Goal: Task Accomplishment & Management: Manage account settings

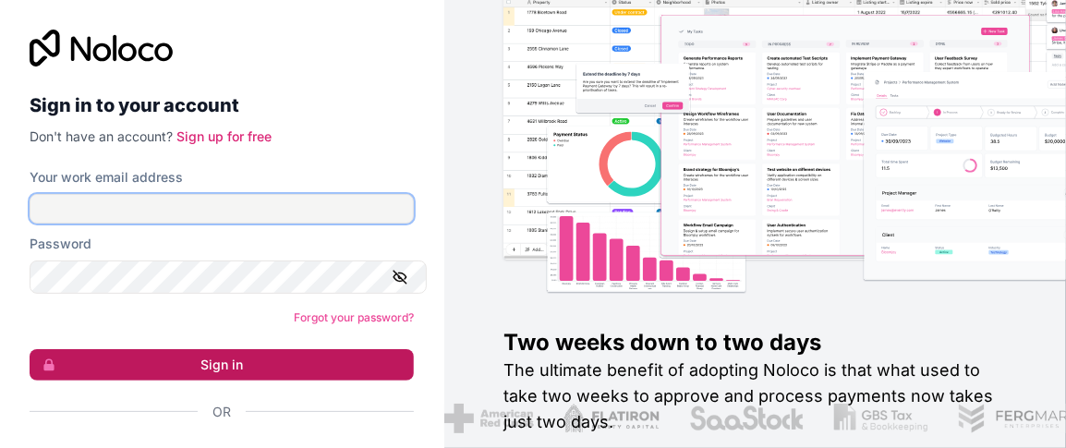
type input "[PERSON_NAME][EMAIL_ADDRESS][DOMAIN_NAME]"
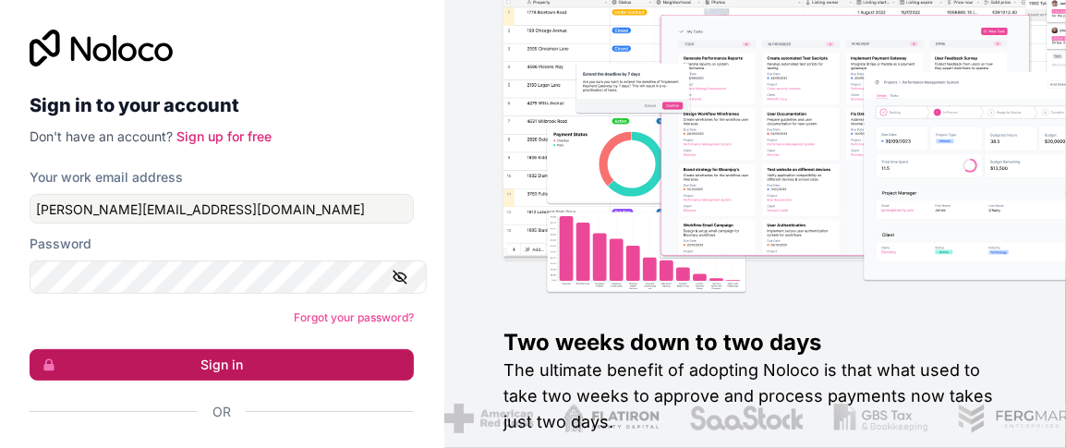
click at [216, 380] on button "Sign in" at bounding box center [222, 364] width 384 height 31
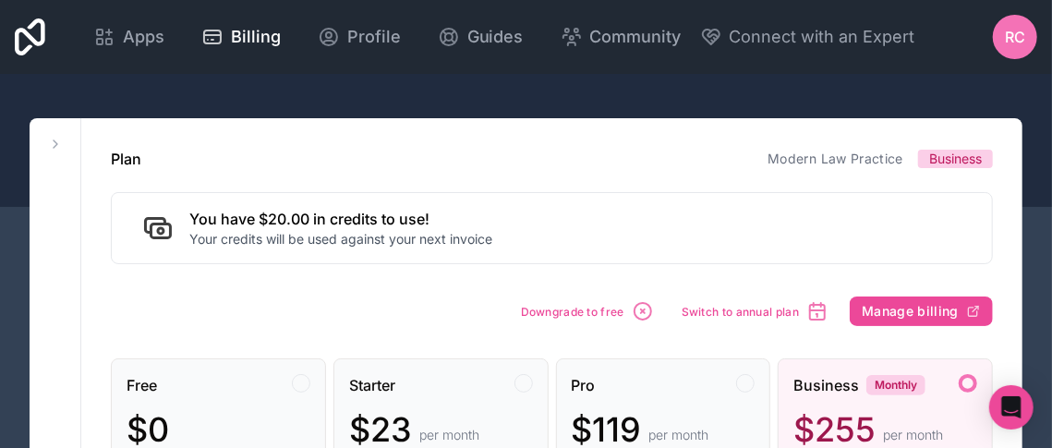
click at [45, 30] on icon at bounding box center [30, 36] width 30 height 37
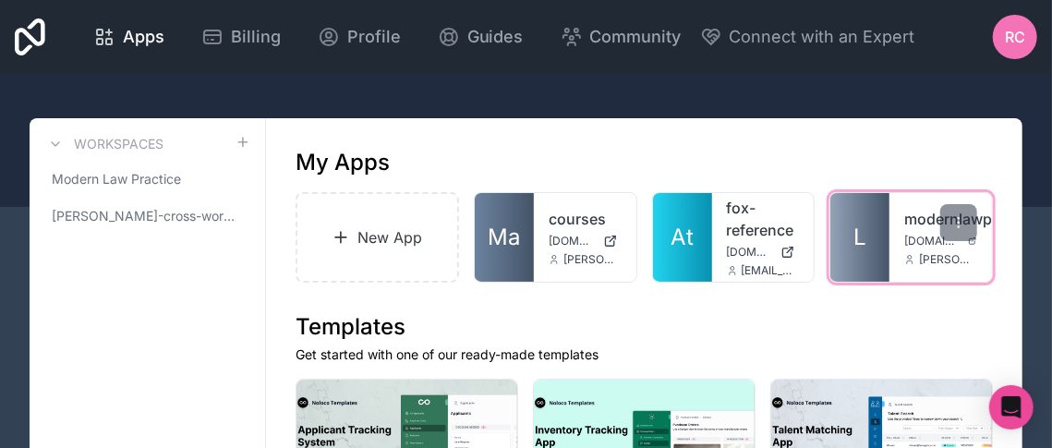
click at [880, 282] on link "L" at bounding box center [859, 237] width 59 height 89
